Goal: Task Accomplishment & Management: Use online tool/utility

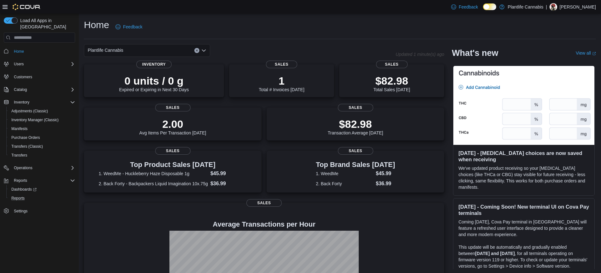
click at [20, 196] on button "Reports" at bounding box center [41, 198] width 71 height 9
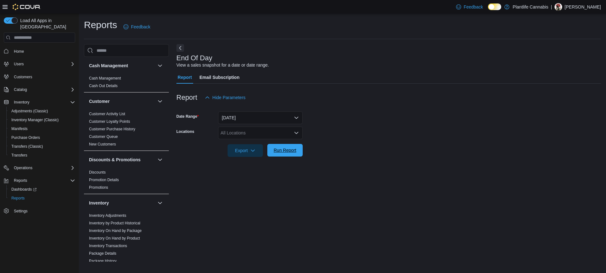
click at [295, 151] on span "Run Report" at bounding box center [285, 150] width 23 height 6
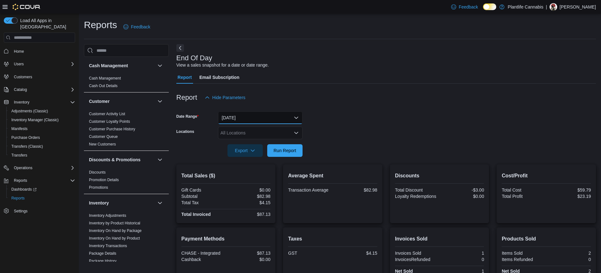
click at [249, 118] on button "[DATE]" at bounding box center [260, 117] width 85 height 13
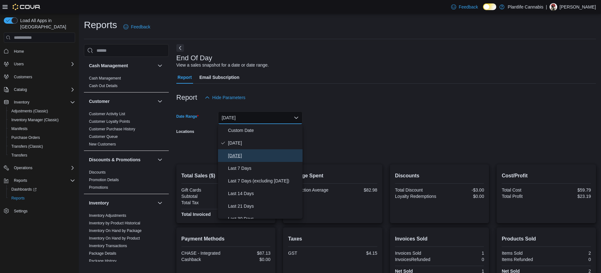
click at [246, 152] on span "[DATE]" at bounding box center [264, 156] width 72 height 8
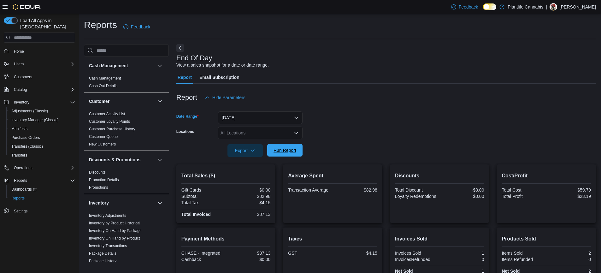
click at [290, 147] on span "Run Report" at bounding box center [285, 150] width 28 height 13
click at [182, 50] on button "Next" at bounding box center [180, 48] width 8 height 8
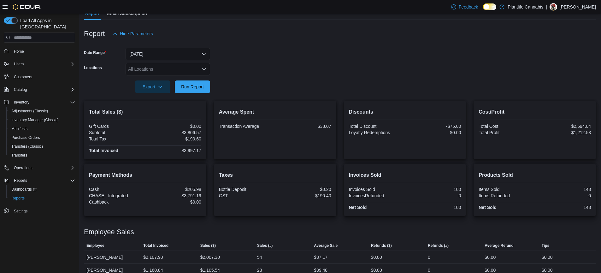
scroll to position [86, 0]
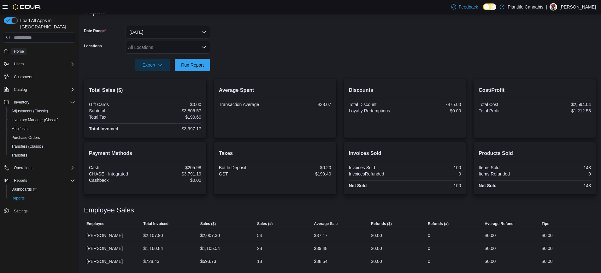
click at [23, 49] on span "Home" at bounding box center [19, 51] width 10 height 5
